Goal: Find specific page/section: Find specific page/section

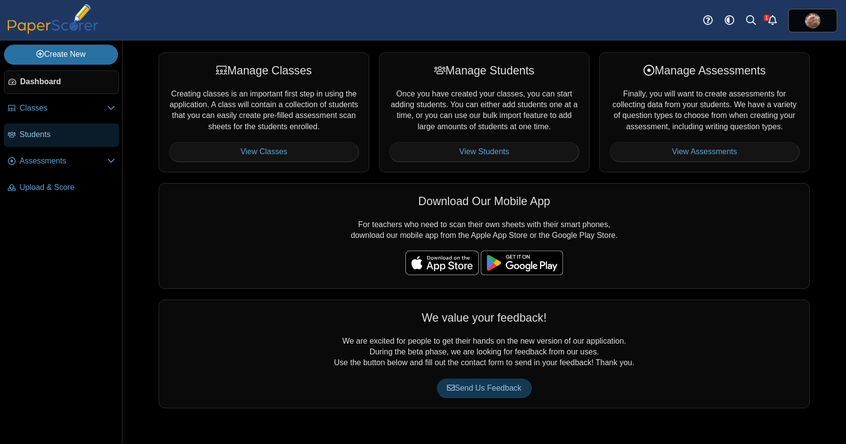
click at [48, 139] on span "Students" at bounding box center [67, 134] width 95 height 11
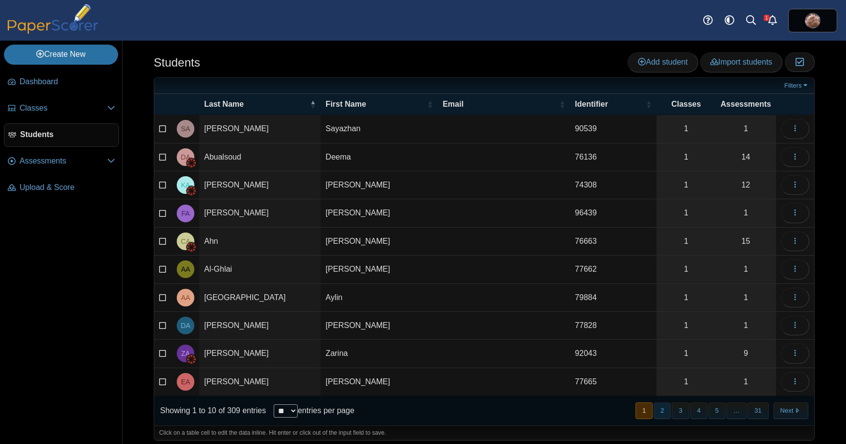
click at [665, 416] on button "2" at bounding box center [662, 410] width 17 height 16
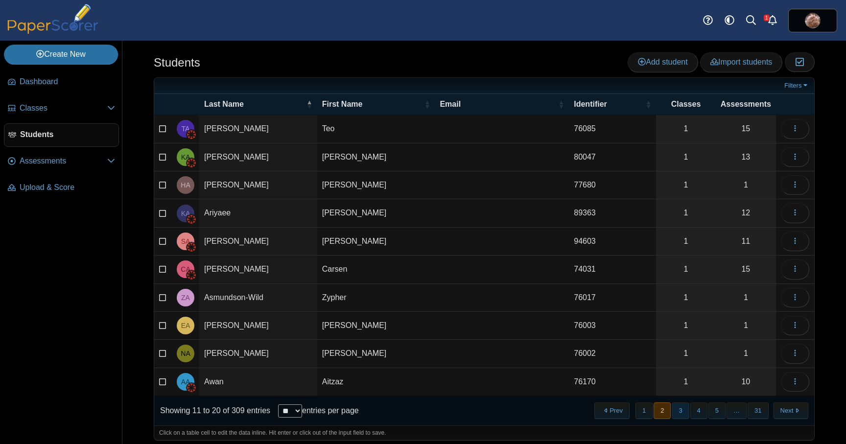
click at [680, 414] on button "3" at bounding box center [680, 410] width 17 height 16
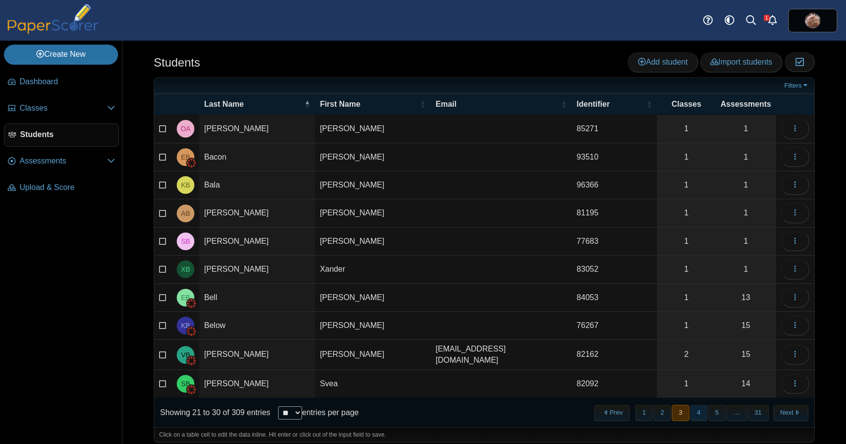
click at [698, 413] on button "4" at bounding box center [698, 413] width 17 height 16
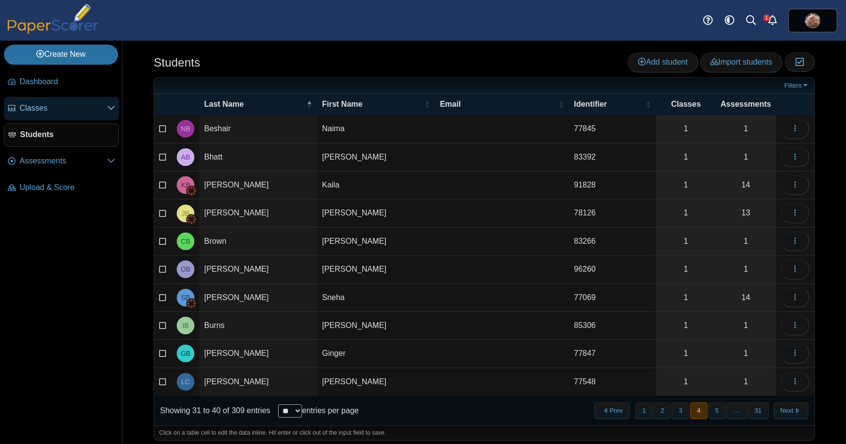
click at [40, 113] on span "Classes" at bounding box center [64, 108] width 88 height 11
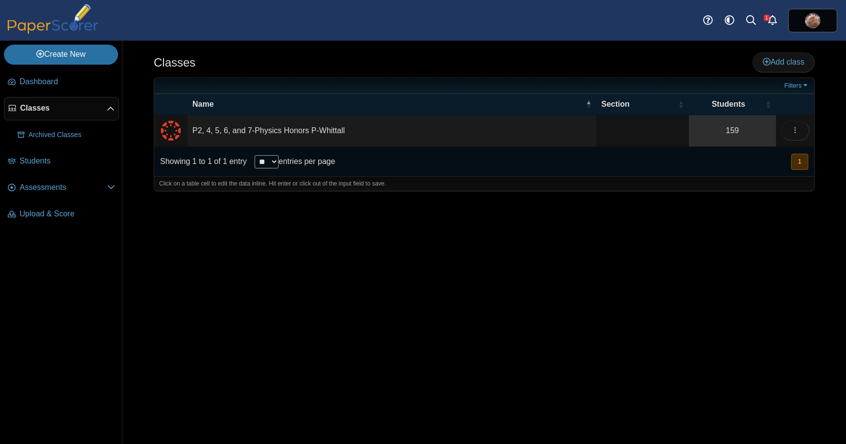
click at [732, 131] on link "159" at bounding box center [732, 130] width 87 height 31
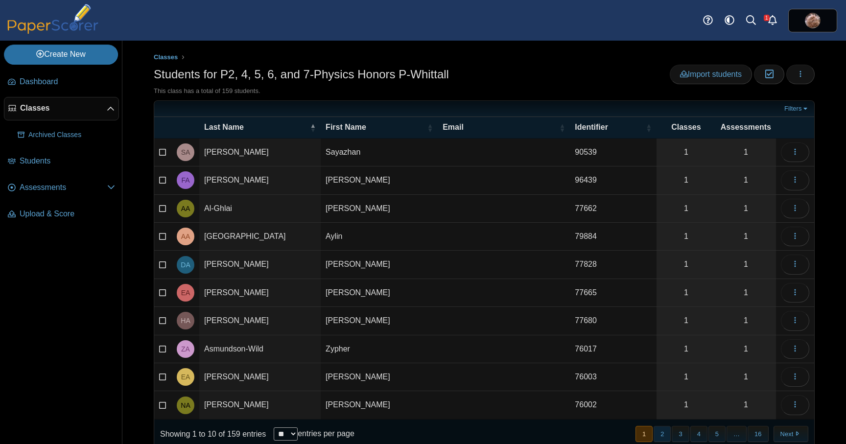
click at [664, 436] on button "2" at bounding box center [662, 434] width 17 height 16
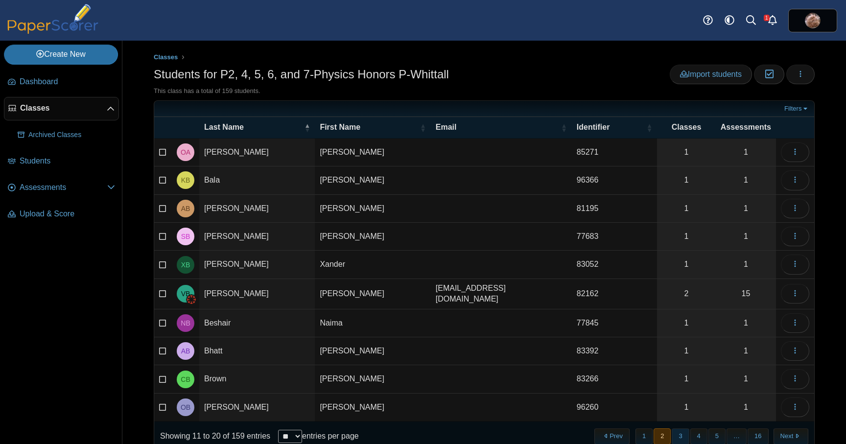
click at [680, 437] on button "3" at bounding box center [680, 436] width 17 height 16
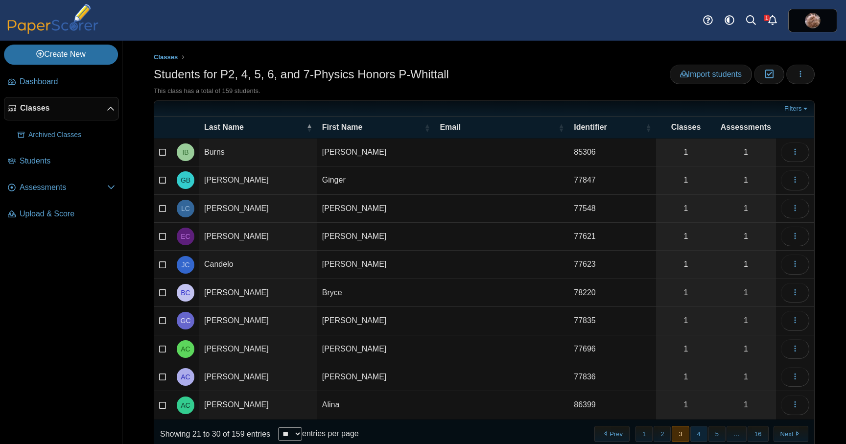
click at [695, 437] on button "4" at bounding box center [698, 434] width 17 height 16
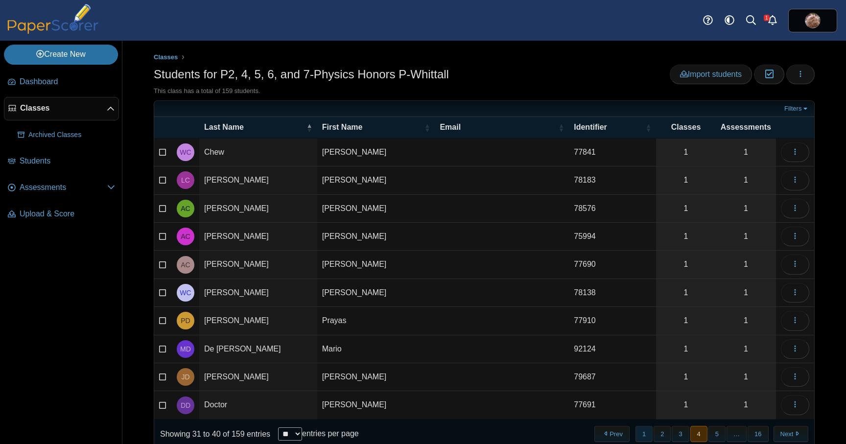
click at [643, 437] on button "1" at bounding box center [643, 434] width 17 height 16
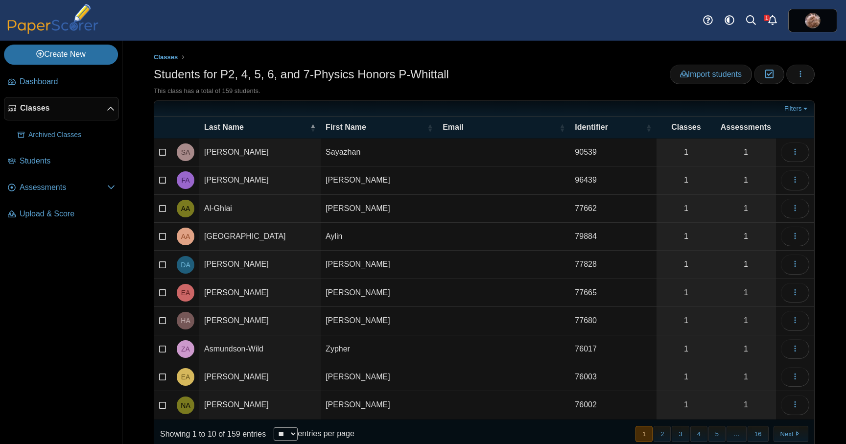
click at [51, 107] on span "Classes" at bounding box center [63, 108] width 87 height 11
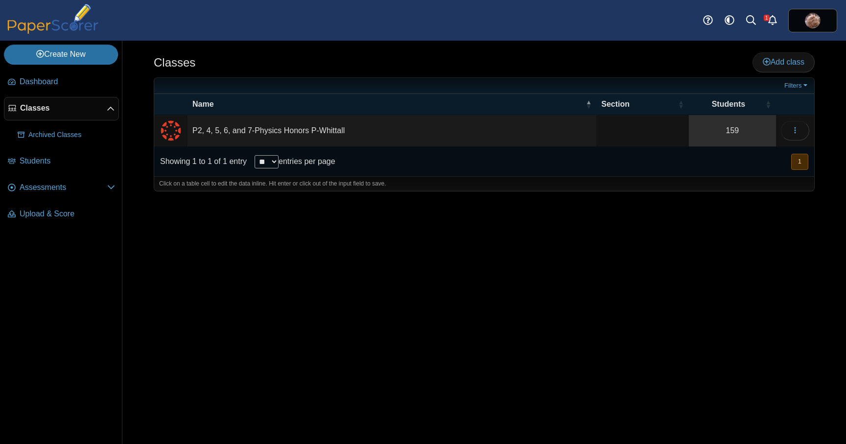
click at [737, 128] on link "159" at bounding box center [732, 130] width 87 height 31
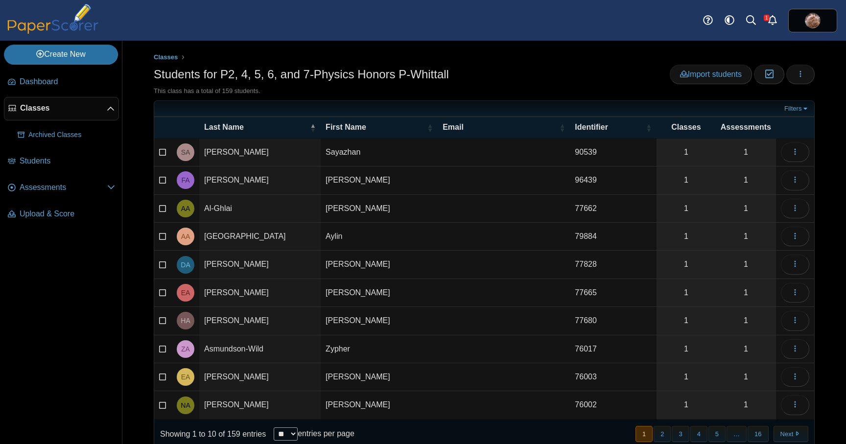
scroll to position [29, 0]
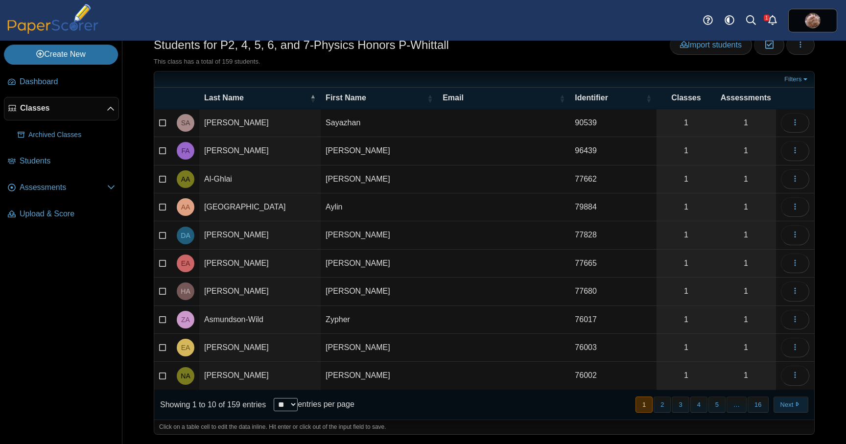
click at [794, 406] on button "Next" at bounding box center [791, 405] width 35 height 16
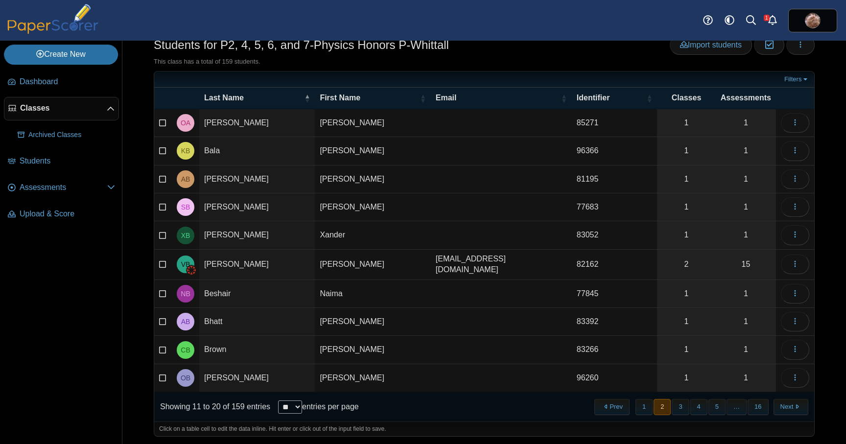
click at [793, 406] on button "Next" at bounding box center [791, 407] width 35 height 16
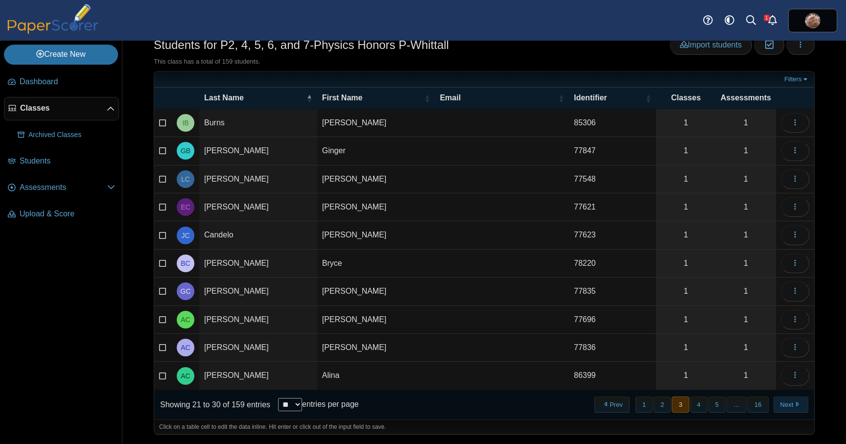
click at [797, 407] on button "Next" at bounding box center [791, 405] width 35 height 16
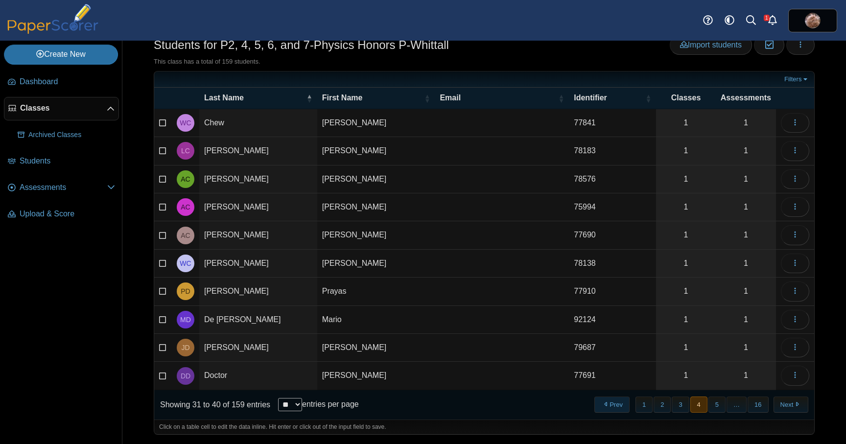
click at [612, 408] on button "Prev" at bounding box center [611, 405] width 35 height 16
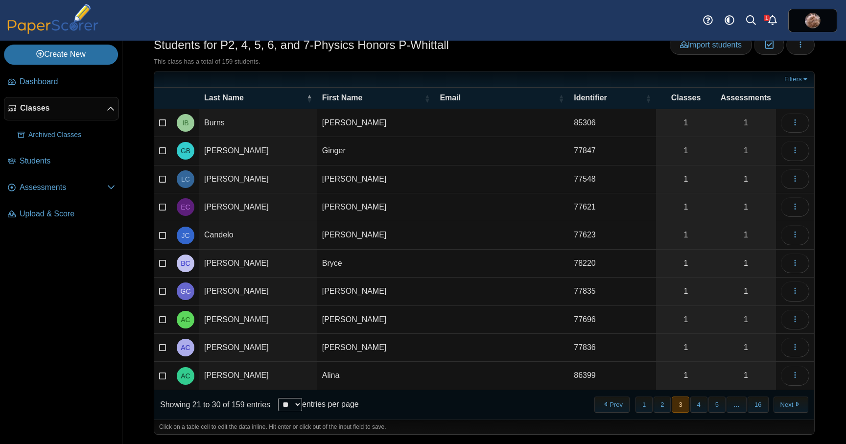
click at [612, 408] on button "Prev" at bounding box center [611, 405] width 35 height 16
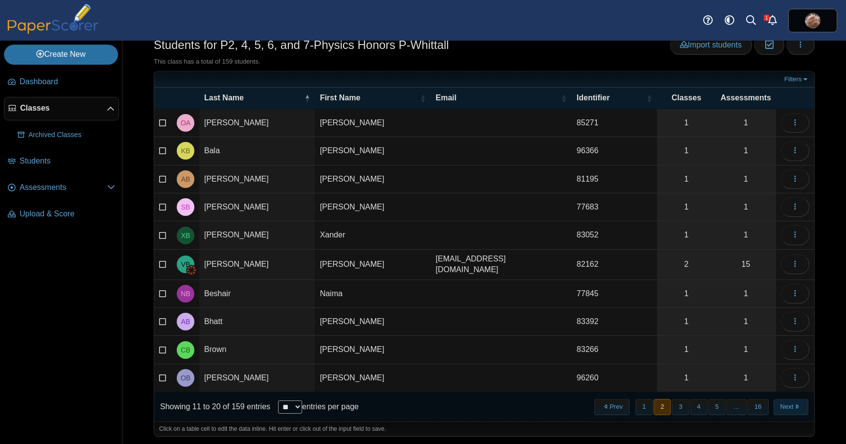
click at [792, 407] on button "Next" at bounding box center [791, 407] width 35 height 16
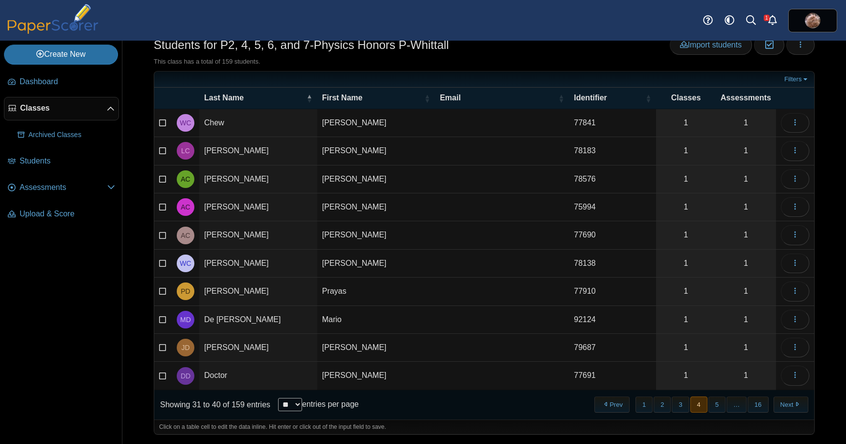
click at [792, 407] on button "Next" at bounding box center [791, 405] width 35 height 16
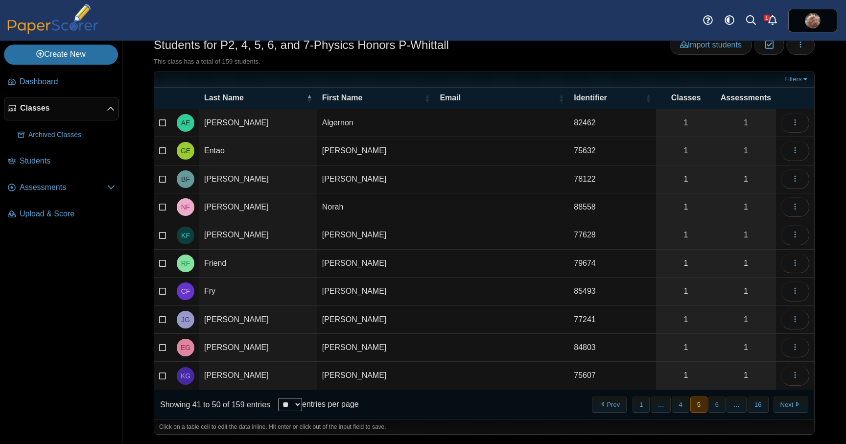
click at [792, 407] on button "Next" at bounding box center [791, 405] width 35 height 16
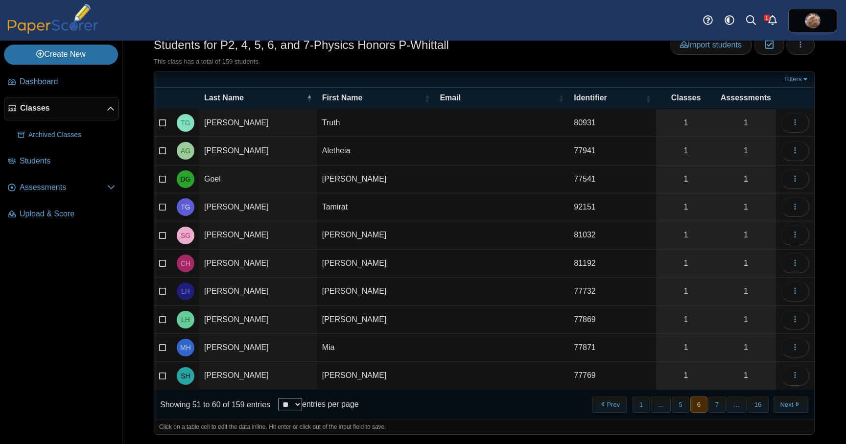
click at [792, 407] on button "Next" at bounding box center [791, 405] width 35 height 16
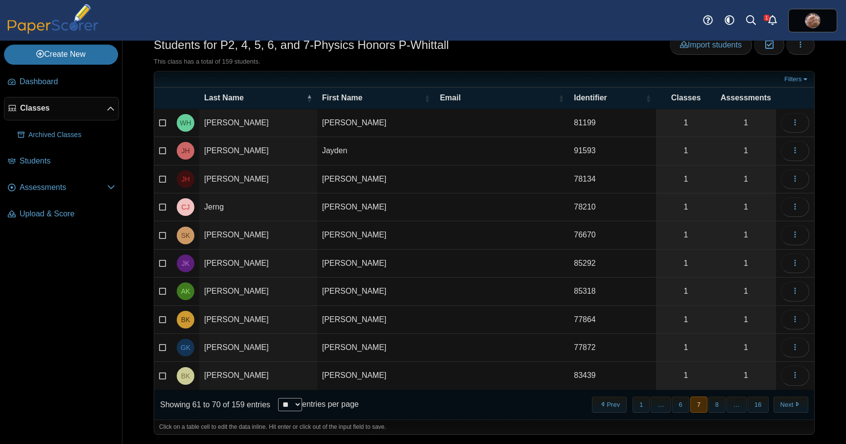
click at [792, 407] on button "Next" at bounding box center [791, 405] width 35 height 16
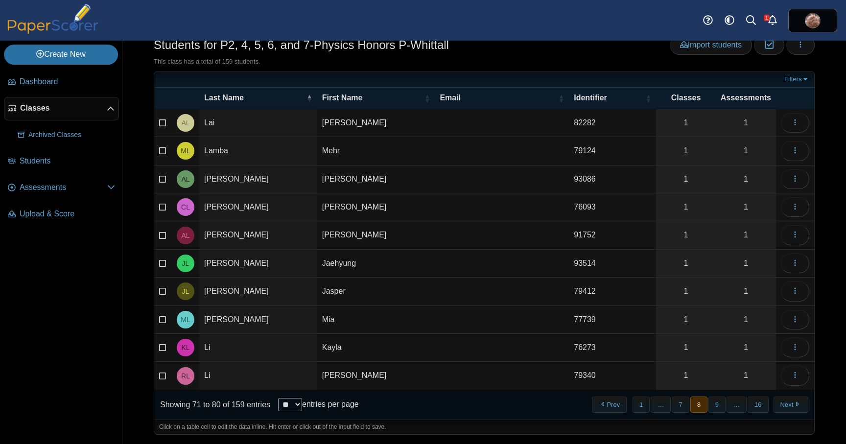
click at [792, 407] on button "Next" at bounding box center [791, 405] width 35 height 16
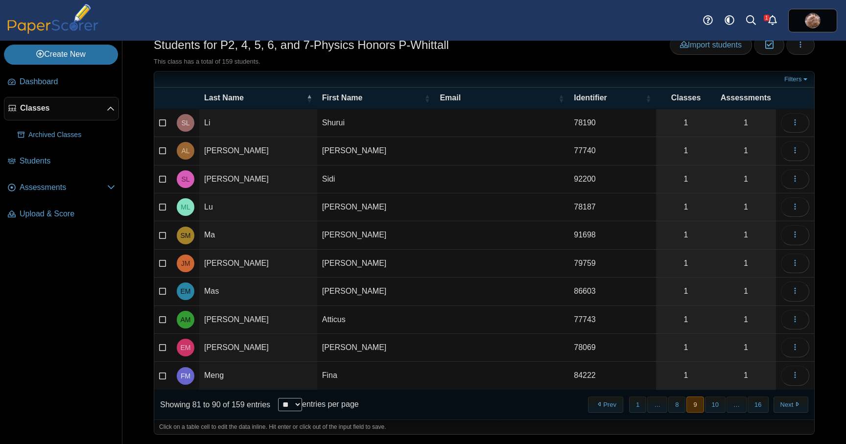
click at [792, 407] on button "Next" at bounding box center [791, 405] width 35 height 16
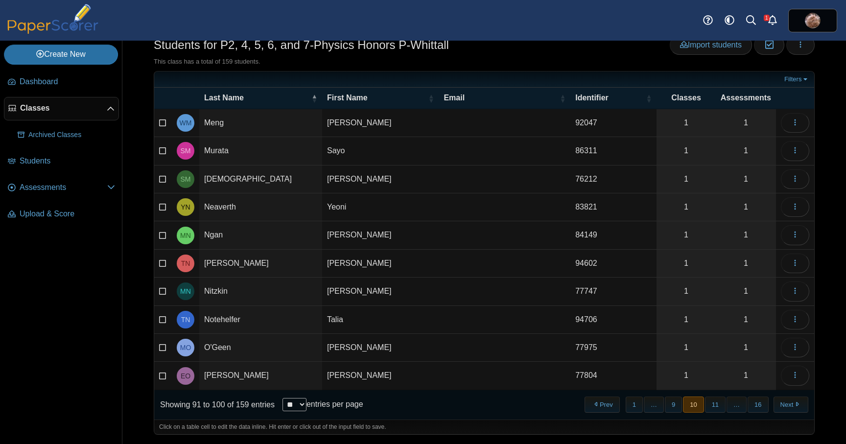
click at [792, 407] on button "Next" at bounding box center [791, 405] width 35 height 16
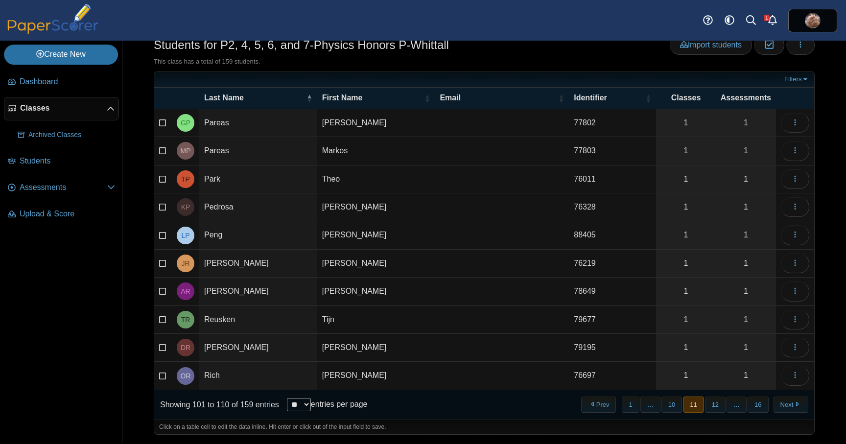
click at [792, 407] on button "Next" at bounding box center [791, 405] width 35 height 16
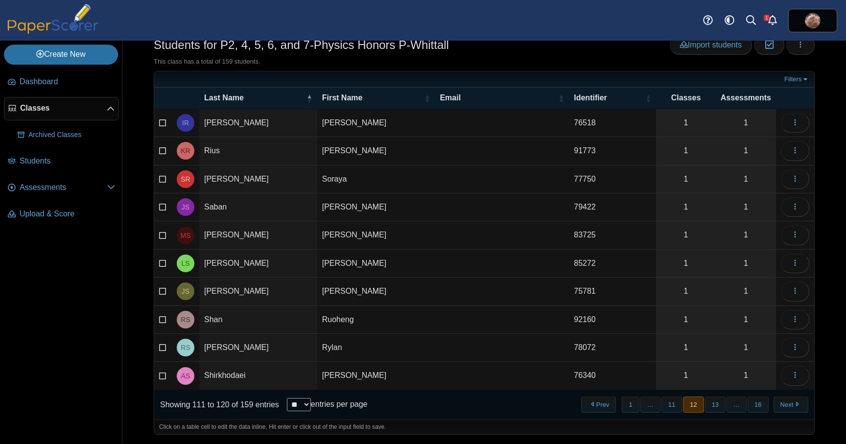
click at [792, 407] on button "Next" at bounding box center [791, 405] width 35 height 16
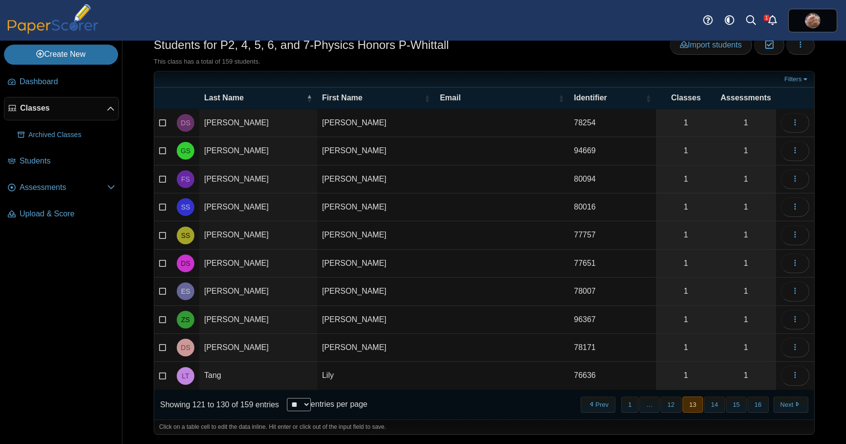
click at [792, 407] on button "Next" at bounding box center [791, 405] width 35 height 16
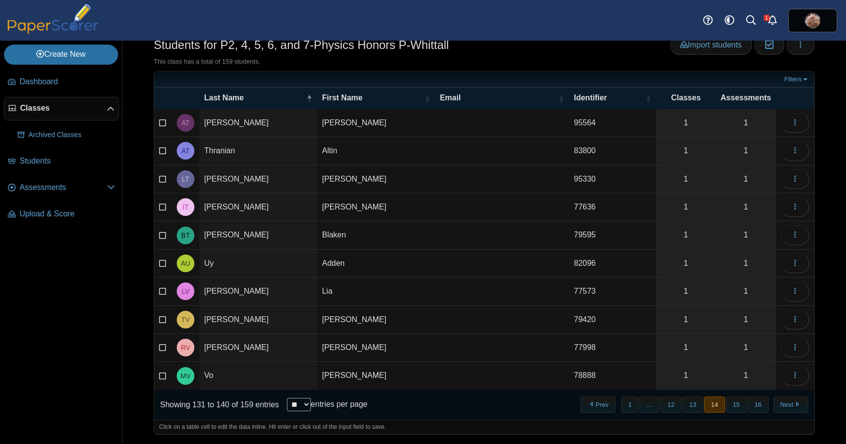
click at [792, 407] on button "Next" at bounding box center [791, 405] width 35 height 16
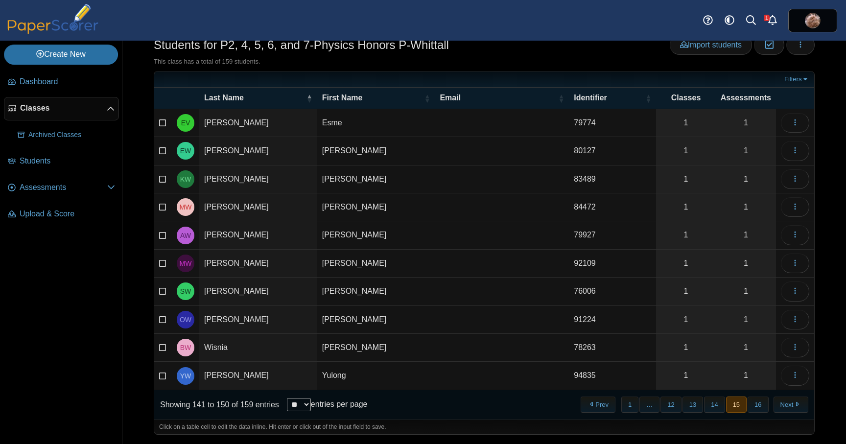
click at [792, 407] on button "Next" at bounding box center [791, 405] width 35 height 16
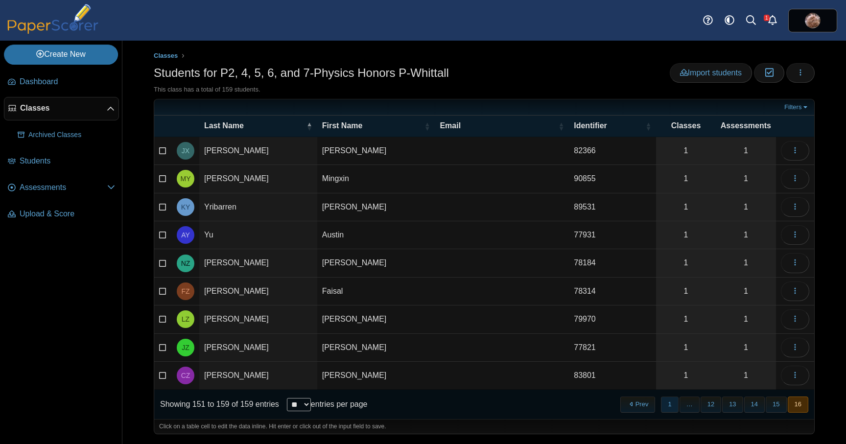
click at [671, 406] on button "1" at bounding box center [669, 405] width 17 height 16
